Goal: Information Seeking & Learning: Learn about a topic

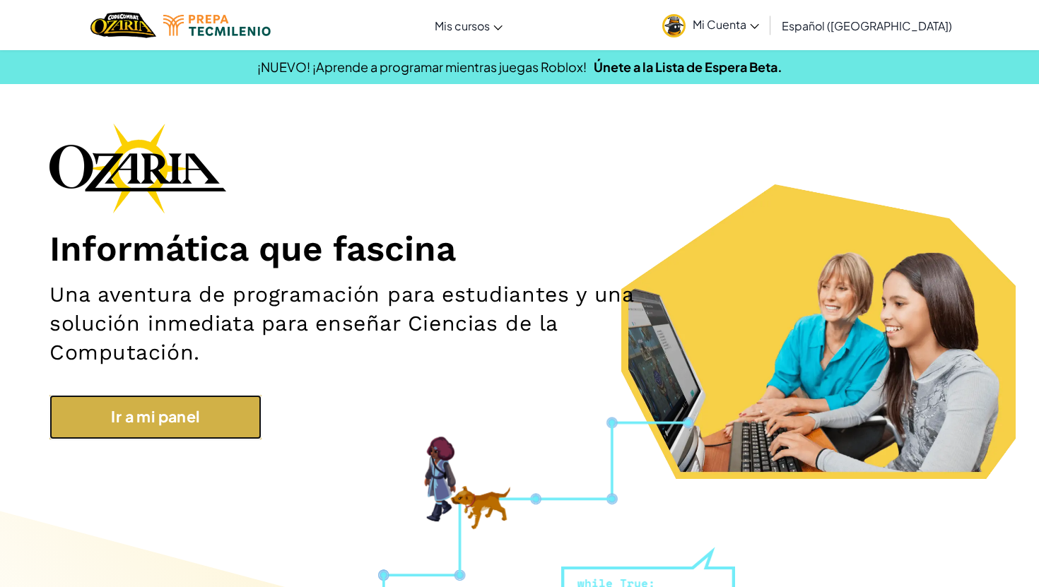
click at [159, 426] on link "Ir a mi panel" at bounding box center [155, 417] width 212 height 44
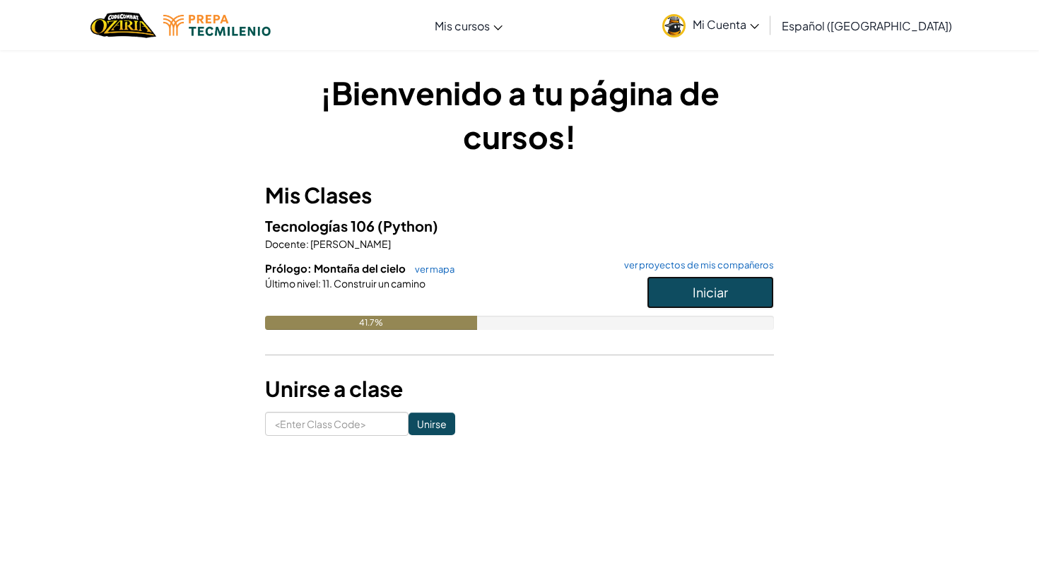
click at [681, 288] on button "Iniciar" at bounding box center [710, 292] width 127 height 33
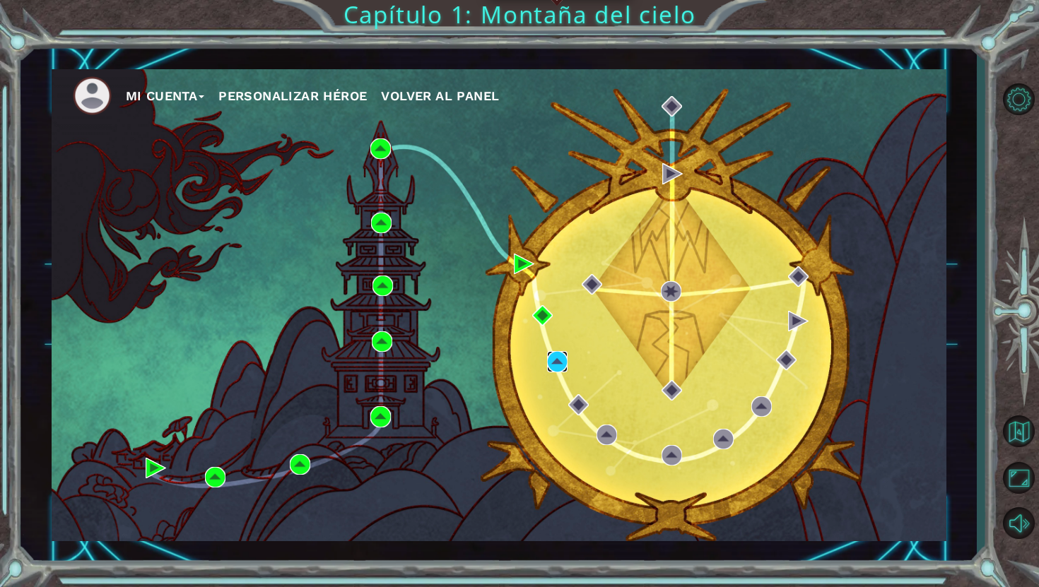
click at [563, 362] on img at bounding box center [557, 361] width 20 height 20
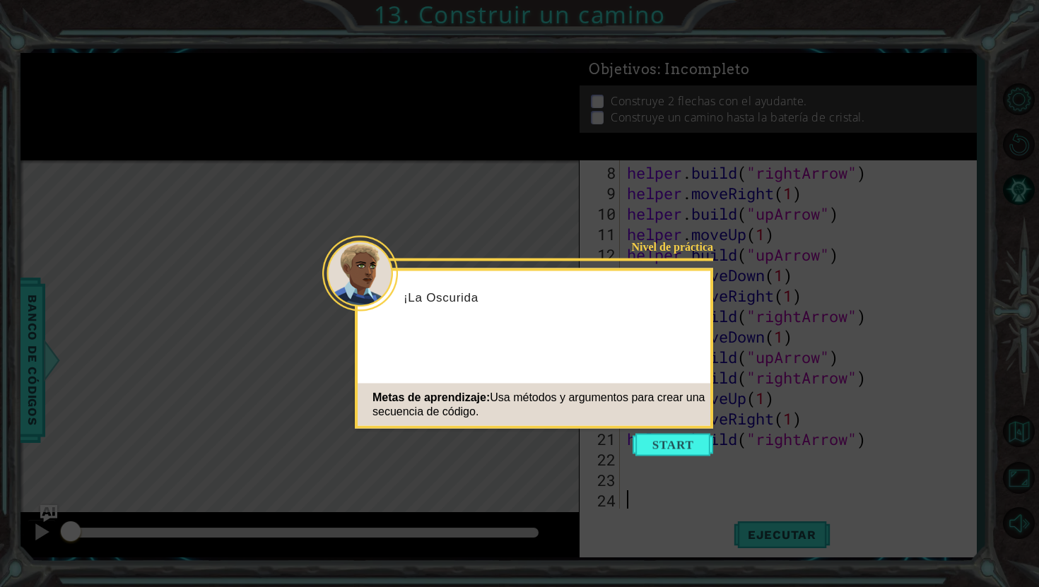
scroll to position [143, 0]
click at [674, 440] on button "Start" at bounding box center [673, 445] width 81 height 23
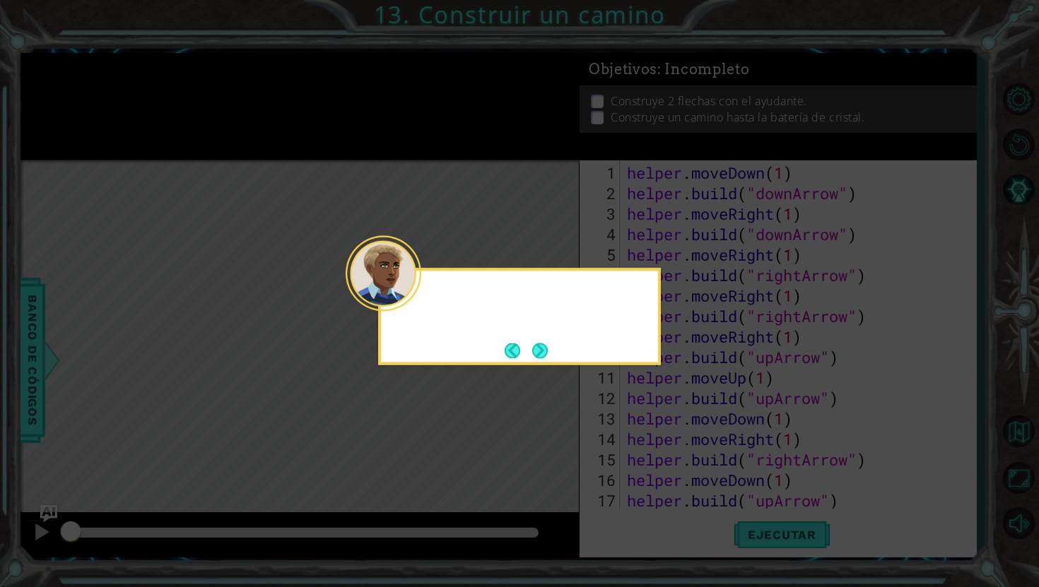
scroll to position [0, 0]
click at [544, 348] on button "Next" at bounding box center [540, 351] width 16 height 16
